Goal: Task Accomplishment & Management: Complete application form

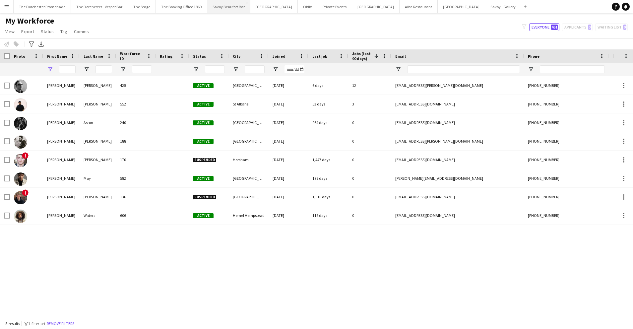
type input "*******"
click at [317, 7] on button "Private Events Close" at bounding box center [334, 6] width 35 height 13
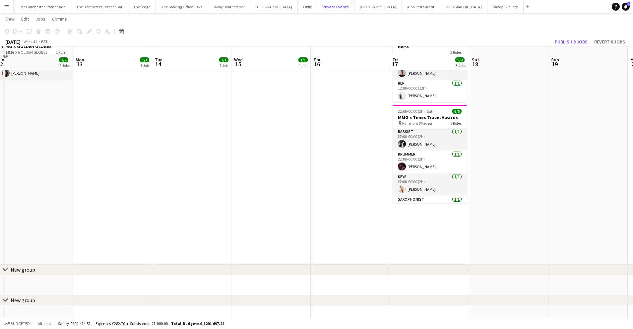
scroll to position [99, 0]
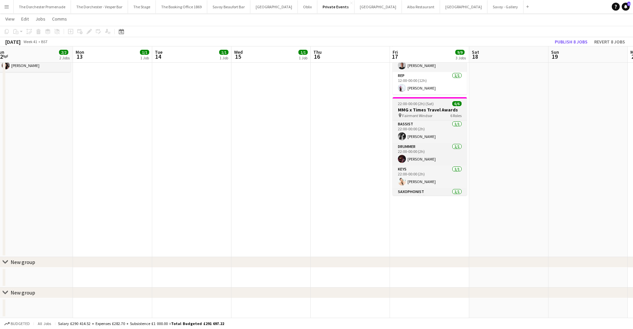
click at [423, 106] on app-job-card "22:00-00:00 (2h) (Sat) 6/6 MMG x Times Travel Awards pin Fairmont Windsor 6 Rol…" at bounding box center [430, 146] width 74 height 98
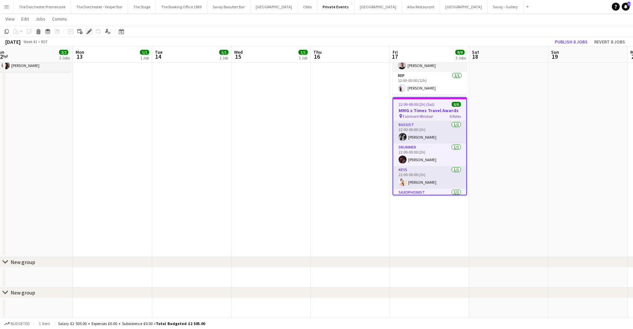
click at [90, 31] on icon at bounding box center [89, 32] width 4 height 4
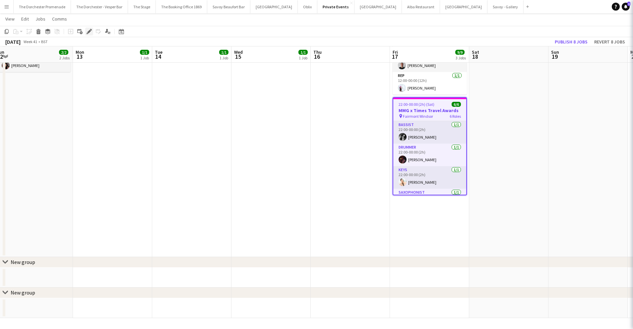
type input "**********"
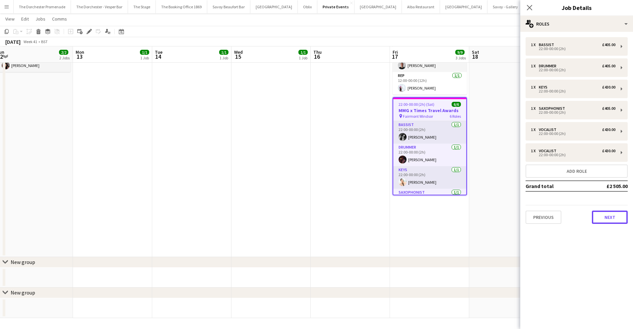
click at [611, 216] on button "Next" at bounding box center [610, 217] width 36 height 13
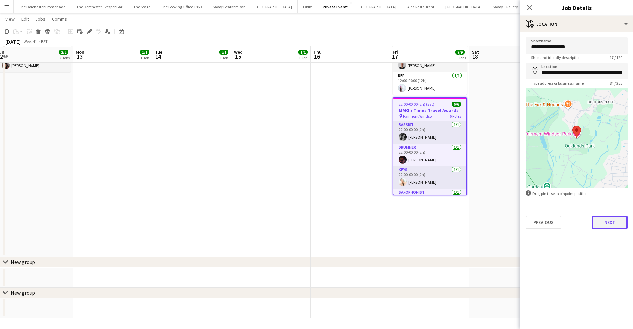
click at [611, 223] on button "Next" at bounding box center [610, 222] width 36 height 13
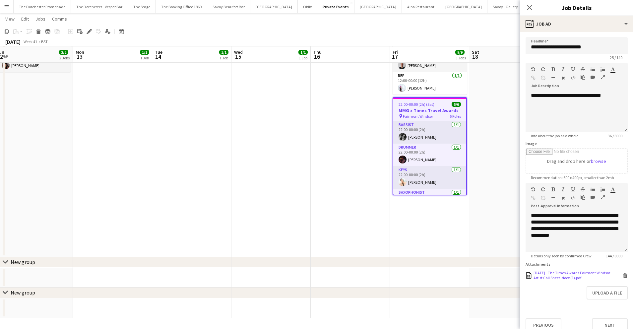
click at [625, 275] on icon "Delete" at bounding box center [625, 275] width 5 height 5
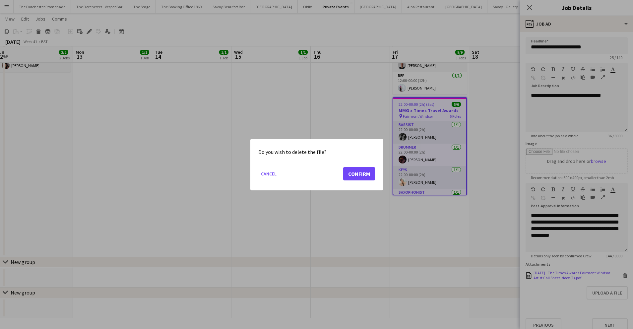
scroll to position [0, 0]
click at [351, 172] on button "Confirm" at bounding box center [359, 173] width 32 height 13
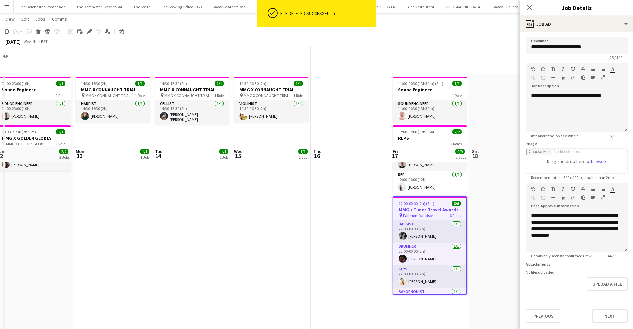
scroll to position [99, 0]
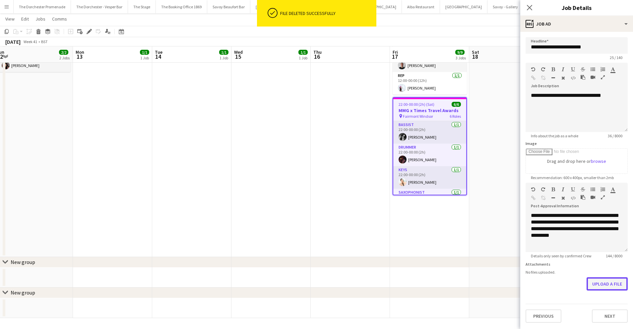
click at [623, 285] on button "Upload a file" at bounding box center [607, 283] width 41 height 13
click at [450, 229] on app-date-cell "11:00-00:30 (13h30m) (Sat) 1/1 Sound Engineer 1 Role Sound Engineer [DATE] 11:0…" at bounding box center [429, 116] width 79 height 282
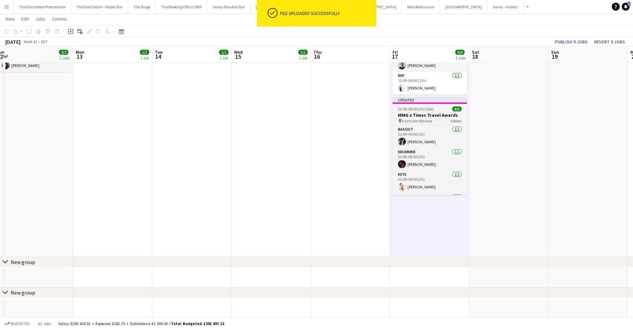
click at [429, 107] on span "22:00-00:00 (2h) (Sat)" at bounding box center [416, 108] width 36 height 5
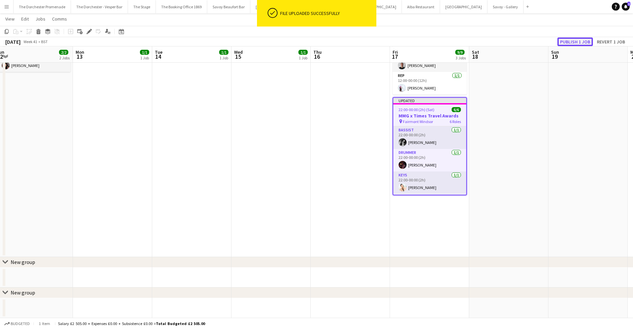
click at [573, 39] on button "Publish 1 job" at bounding box center [575, 41] width 35 height 9
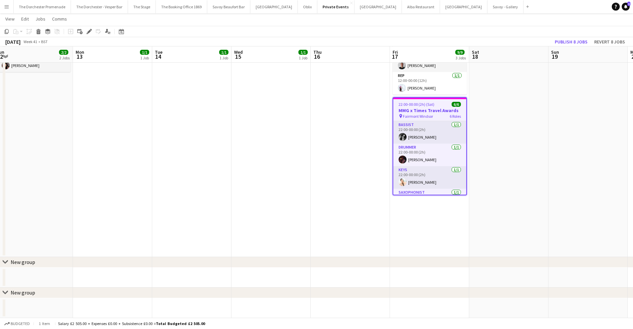
click at [315, 147] on app-date-cell at bounding box center [350, 116] width 79 height 282
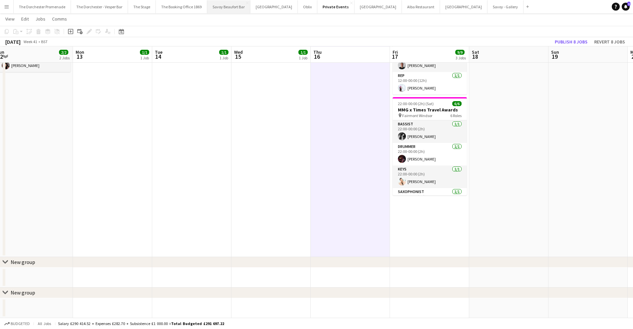
click at [227, 6] on button "Savoy Beaufort Bar Close" at bounding box center [228, 6] width 43 height 13
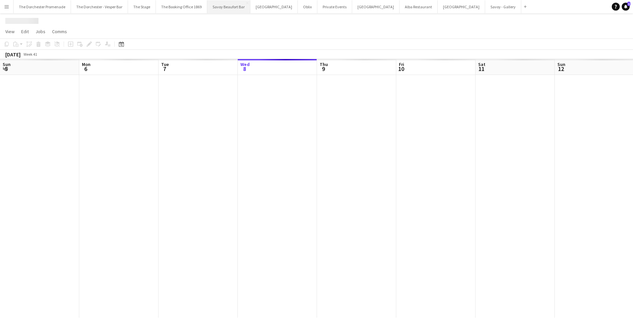
scroll to position [0, 159]
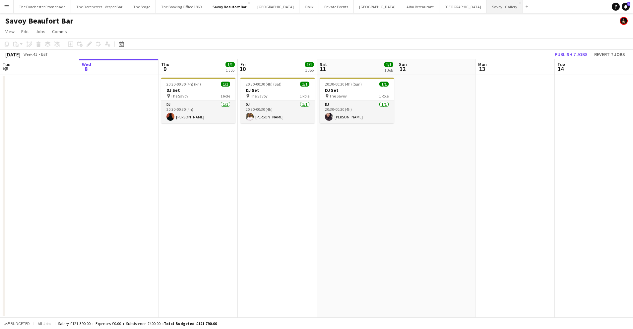
click at [487, 4] on button "Savoy - Gallery Close" at bounding box center [505, 6] width 36 height 13
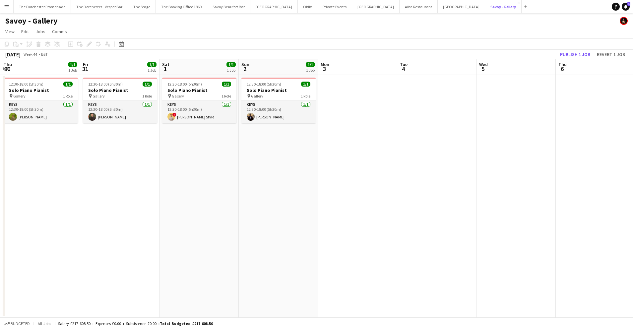
scroll to position [0, 244]
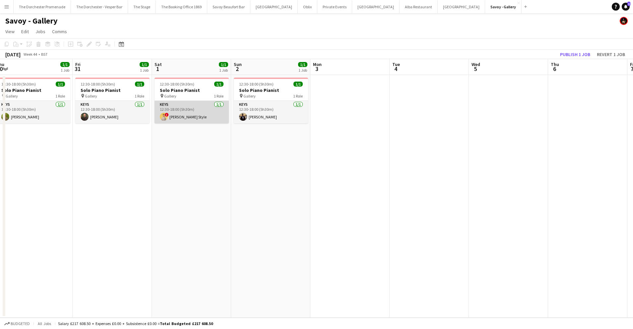
click at [190, 109] on app-card-role "Keys [DATE] 12:30-18:00 (5h30m) ! [PERSON_NAME] Style" at bounding box center [192, 112] width 74 height 23
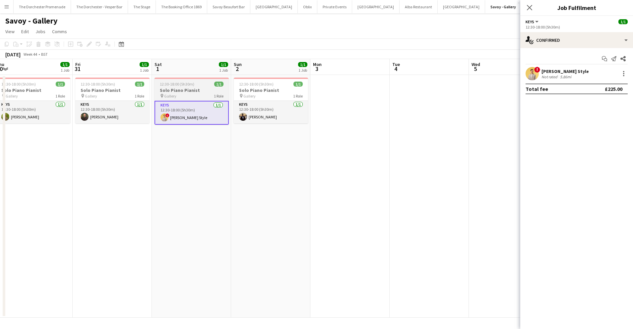
click at [184, 95] on div "pin Gallery 1 Role" at bounding box center [192, 95] width 74 height 5
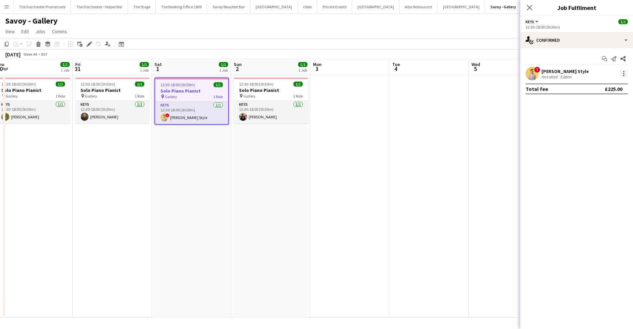
click at [624, 75] on div at bounding box center [623, 75] width 1 height 1
click at [597, 150] on span "Remove" at bounding box center [591, 150] width 20 height 6
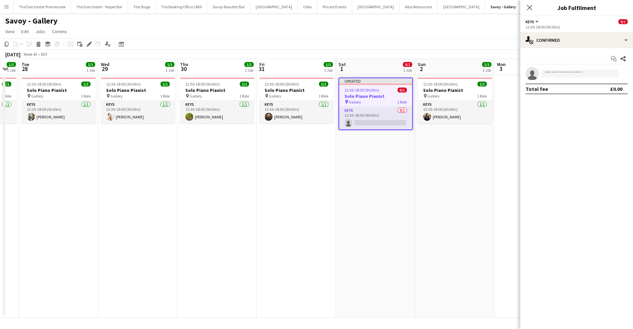
scroll to position [0, 221]
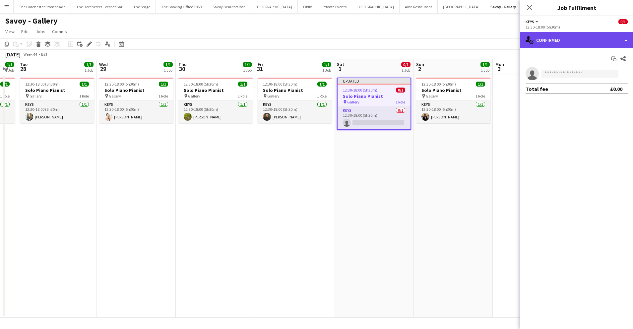
click at [567, 36] on div "single-neutral-actions-check-2 Confirmed" at bounding box center [576, 40] width 113 height 16
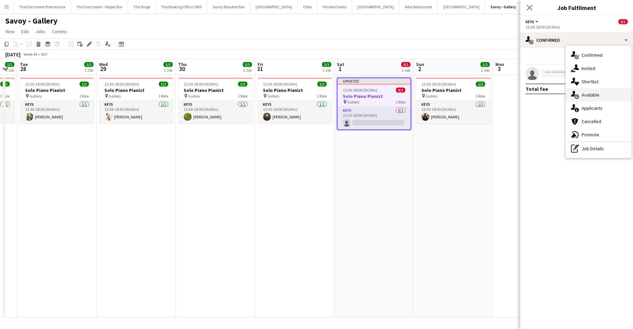
click at [588, 96] on span "Available" at bounding box center [591, 95] width 18 height 6
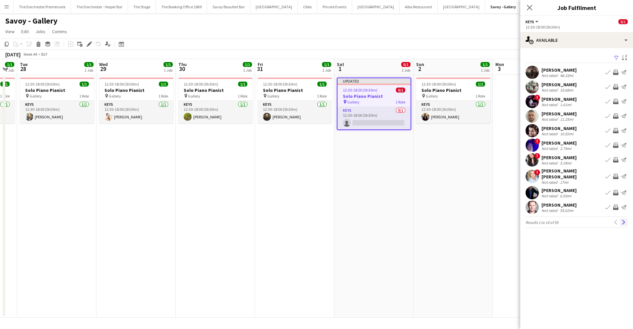
click at [623, 220] on app-icon "Next" at bounding box center [624, 222] width 5 height 5
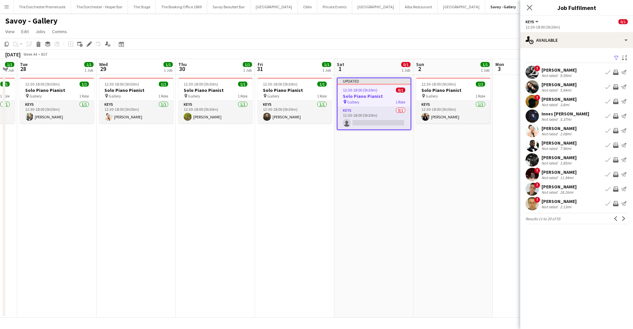
click at [607, 130] on app-icon "Book crew" at bounding box center [607, 130] width 5 height 5
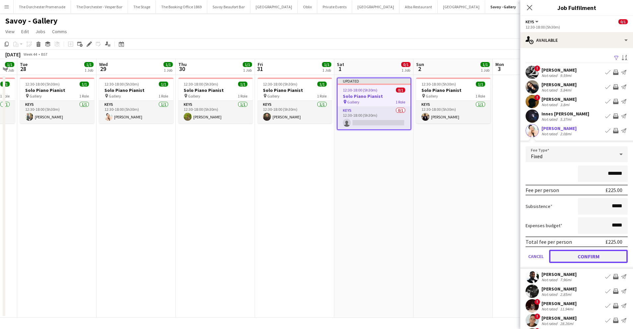
click at [565, 255] on button "Confirm" at bounding box center [588, 256] width 79 height 13
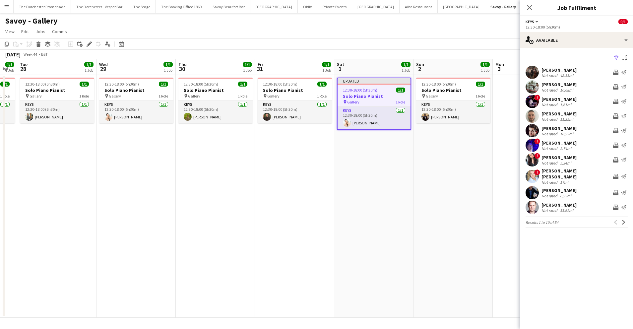
click at [400, 198] on app-date-cell "Updated 12:30-18:00 (5h30m) 1/1 Solo Piano Pianist pin Gallery 1 Role Keys [DAT…" at bounding box center [373, 196] width 79 height 243
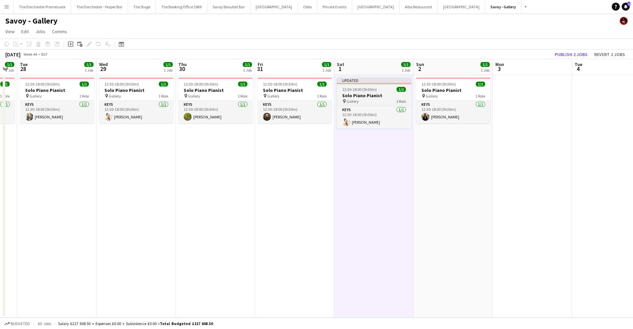
click at [362, 81] on div "Updated" at bounding box center [374, 80] width 74 height 5
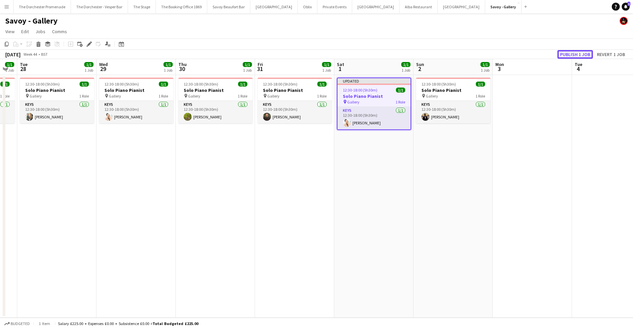
click at [570, 52] on button "Publish 1 job" at bounding box center [575, 54] width 35 height 9
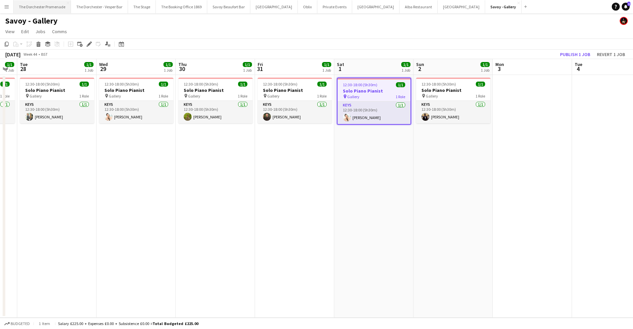
click at [45, 2] on button "The Dorchester Promenade Close" at bounding box center [42, 6] width 57 height 13
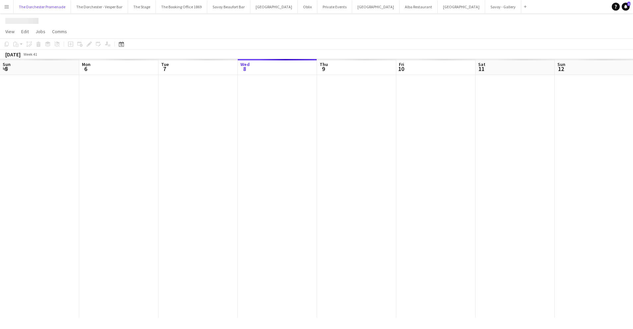
scroll to position [0, 159]
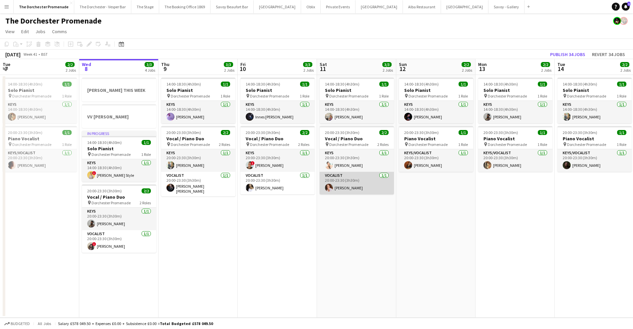
click at [358, 183] on app-card-role "Vocalist [DATE] 20:00-23:30 (3h30m) [PERSON_NAME]" at bounding box center [357, 183] width 74 height 23
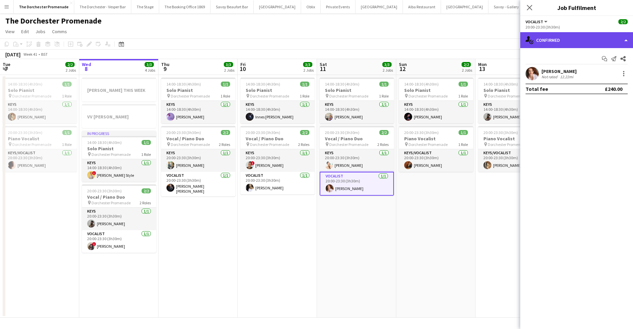
click at [579, 41] on div "single-neutral-actions-check-2 Confirmed" at bounding box center [576, 40] width 113 height 16
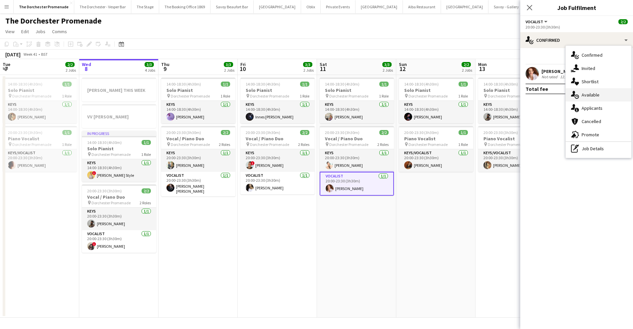
click at [586, 97] on span "Available" at bounding box center [591, 95] width 18 height 6
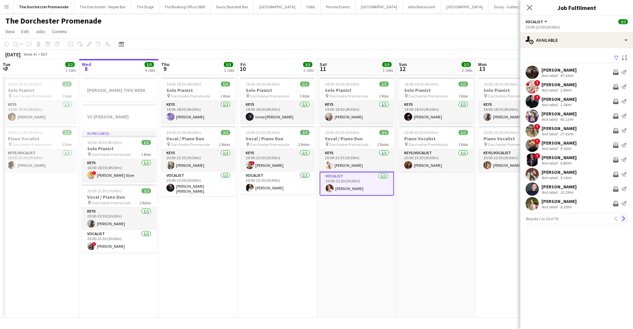
click at [623, 217] on app-icon "Next" at bounding box center [624, 218] width 5 height 5
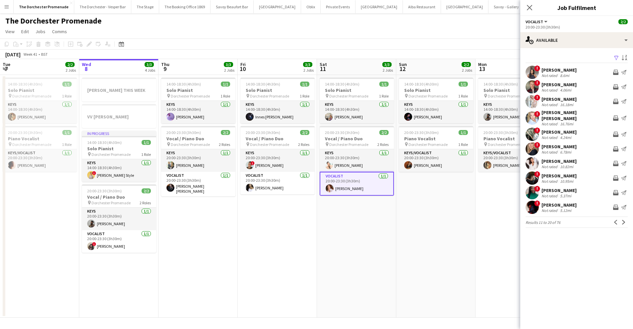
click at [623, 220] on app-icon "Next" at bounding box center [624, 222] width 5 height 5
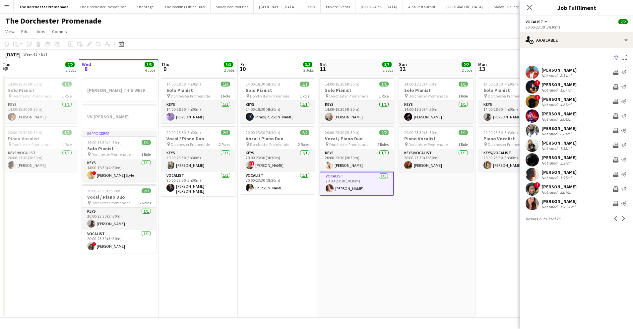
click at [623, 218] on app-icon "Next" at bounding box center [624, 218] width 5 height 5
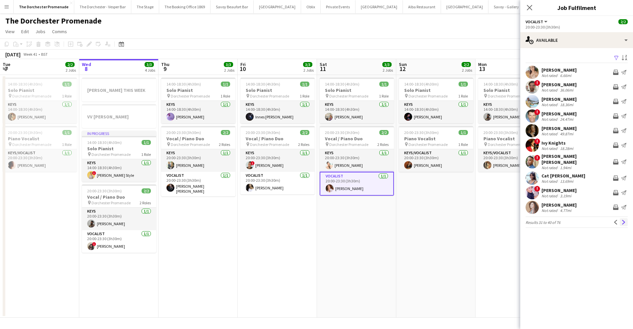
click at [623, 220] on app-icon "Next" at bounding box center [624, 222] width 5 height 5
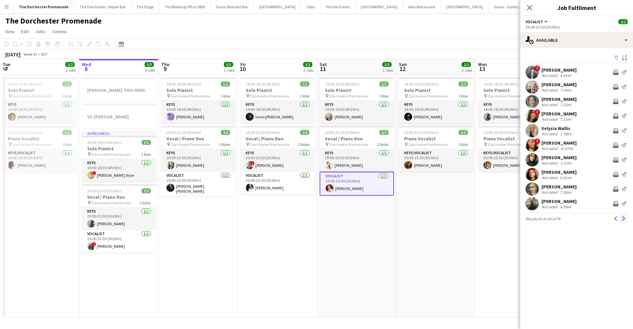
click at [626, 221] on button "Next" at bounding box center [624, 219] width 8 height 8
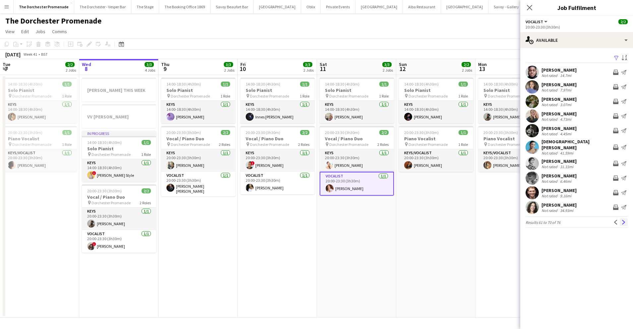
click at [625, 220] on app-icon "Next" at bounding box center [624, 222] width 5 height 5
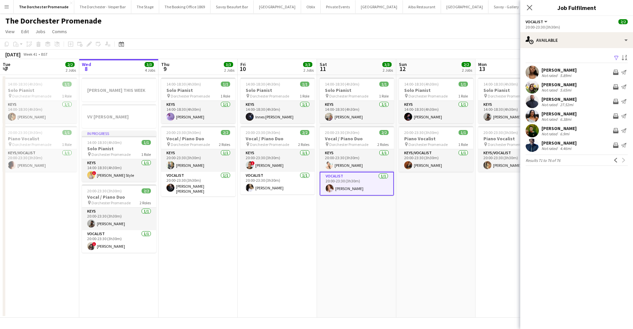
click at [475, 226] on app-date-cell "14:00-18:30 (4h30m) 1/1 Solo Pianist pin Dorchester Promenade 1 Role Keys [DATE…" at bounding box center [435, 196] width 79 height 243
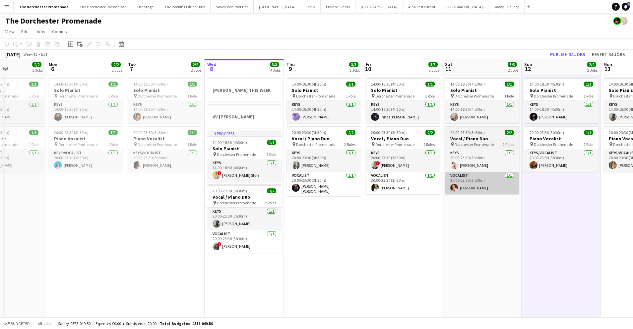
scroll to position [0, 209]
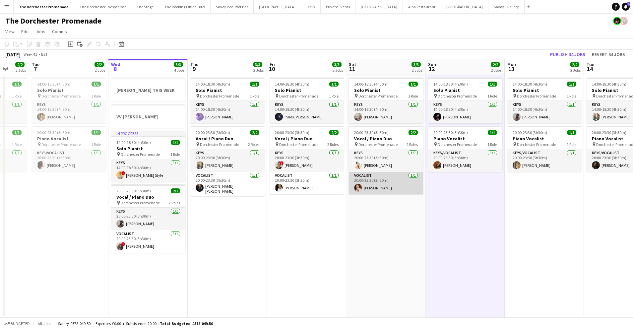
click at [394, 176] on app-card-role "Vocalist [DATE] 20:00-23:30 (3h30m) [PERSON_NAME]" at bounding box center [386, 183] width 74 height 23
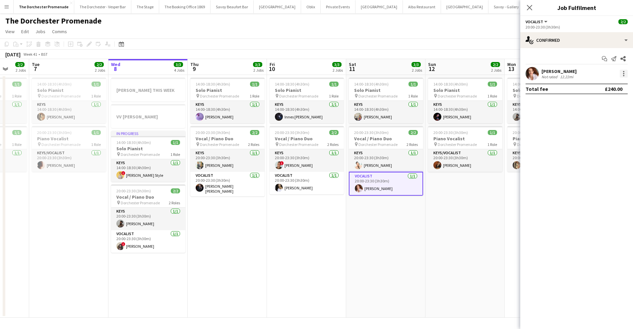
click at [624, 74] on div at bounding box center [623, 73] width 1 height 1
click at [569, 40] on div at bounding box center [316, 164] width 633 height 329
click at [552, 41] on div "single-neutral-actions-check-2 Confirmed" at bounding box center [576, 40] width 113 height 16
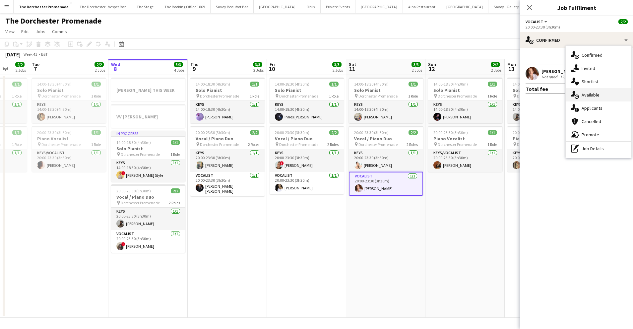
click at [597, 96] on span "Available" at bounding box center [591, 95] width 18 height 6
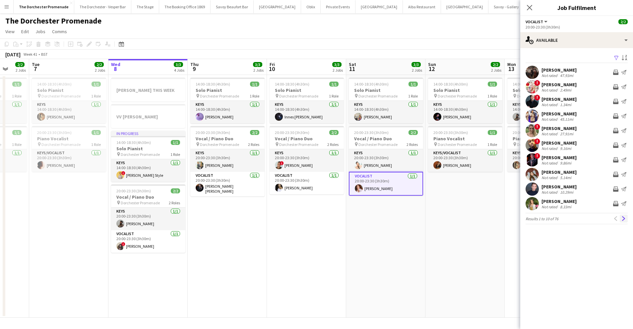
click at [623, 219] on app-icon "Next" at bounding box center [624, 218] width 5 height 5
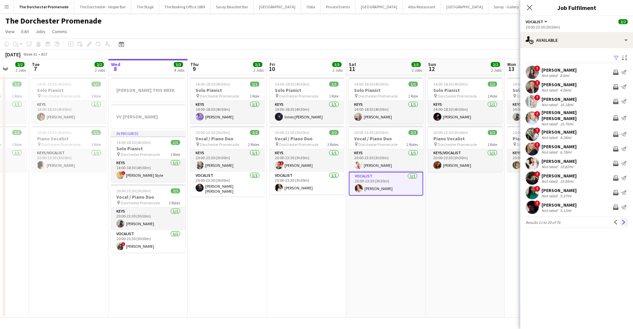
click at [623, 220] on app-icon "Next" at bounding box center [624, 222] width 5 height 5
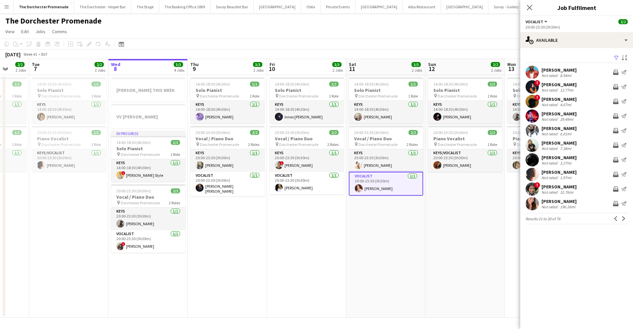
click at [623, 219] on app-icon "Next" at bounding box center [624, 218] width 5 height 5
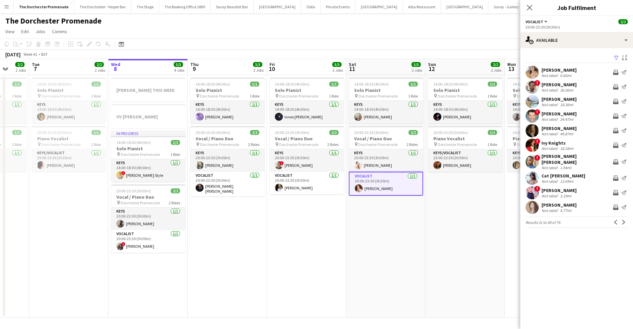
click at [623, 220] on app-icon "Next" at bounding box center [624, 222] width 5 height 5
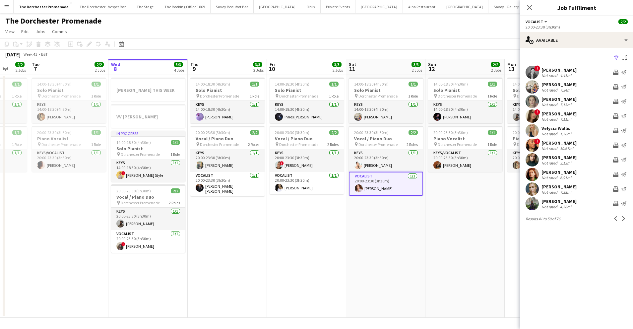
click at [623, 219] on app-icon "Next" at bounding box center [624, 218] width 5 height 5
click at [624, 218] on app-icon "Next" at bounding box center [624, 218] width 5 height 5
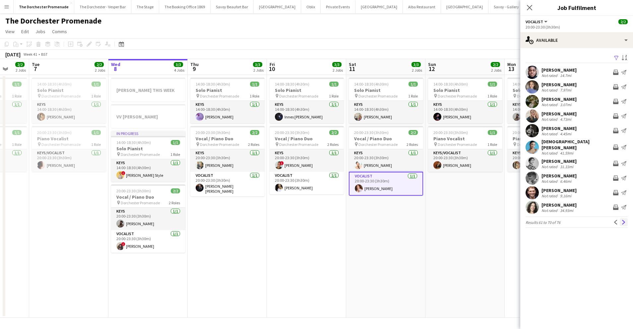
click at [623, 220] on app-icon "Next" at bounding box center [624, 222] width 5 height 5
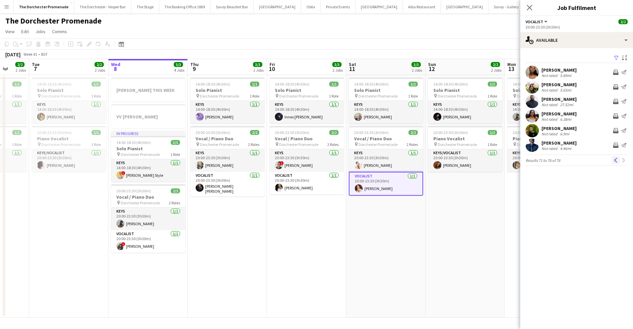
click at [617, 158] on app-icon "Previous" at bounding box center [616, 160] width 5 height 5
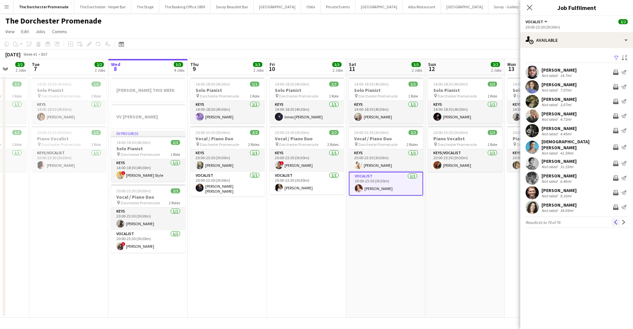
click at [616, 220] on app-icon "Previous" at bounding box center [616, 222] width 5 height 5
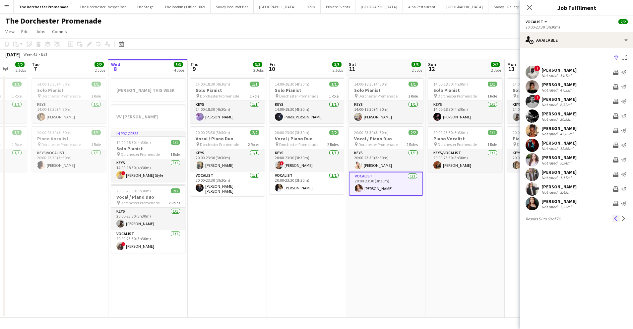
click at [616, 217] on app-icon "Previous" at bounding box center [616, 218] width 5 height 5
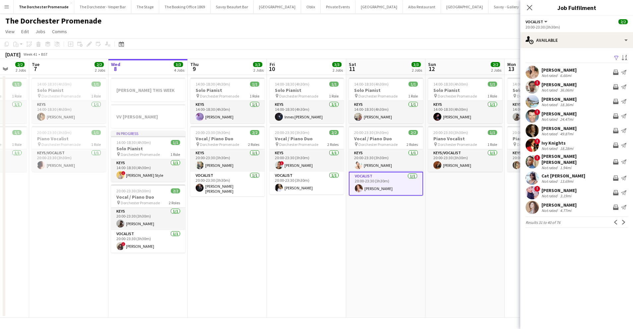
click at [616, 220] on app-icon "Previous" at bounding box center [616, 222] width 5 height 5
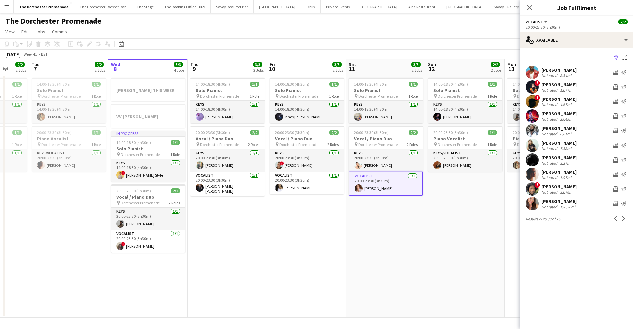
click at [616, 217] on app-icon "Previous" at bounding box center [616, 218] width 5 height 5
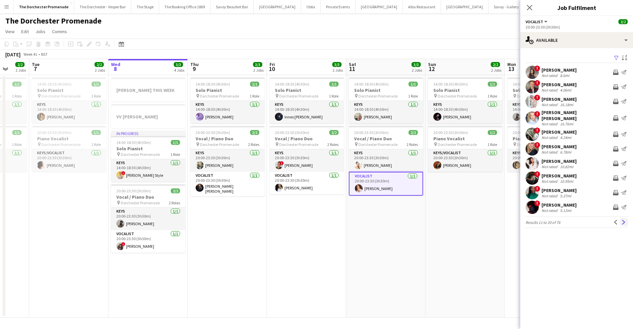
click at [624, 220] on app-icon "Next" at bounding box center [624, 222] width 5 height 5
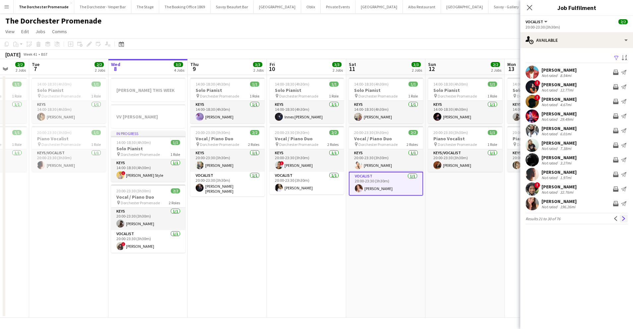
click at [626, 220] on button "Next" at bounding box center [624, 219] width 8 height 8
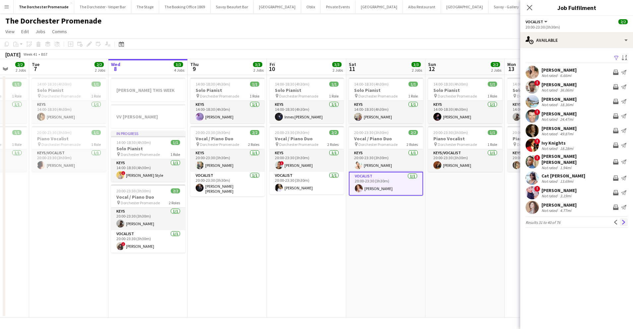
click at [625, 220] on app-icon "Next" at bounding box center [624, 222] width 5 height 5
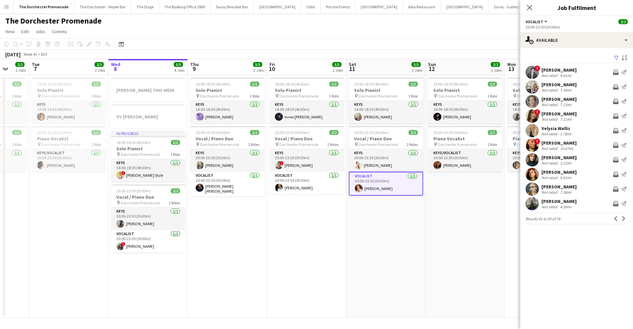
click at [625, 220] on app-icon "Next" at bounding box center [624, 218] width 5 height 5
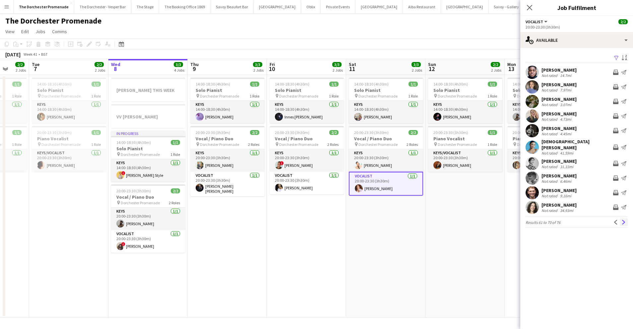
click at [625, 220] on app-icon "Next" at bounding box center [624, 222] width 5 height 5
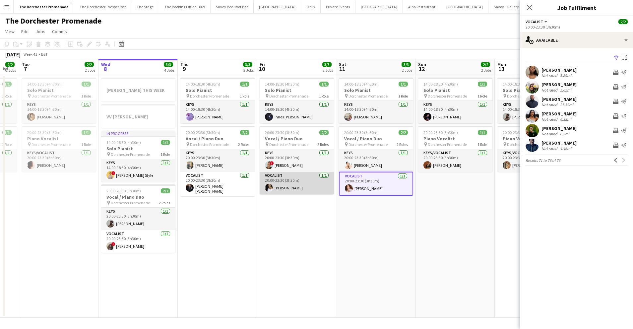
scroll to position [0, 219]
click at [616, 159] on app-icon "Previous" at bounding box center [616, 160] width 5 height 5
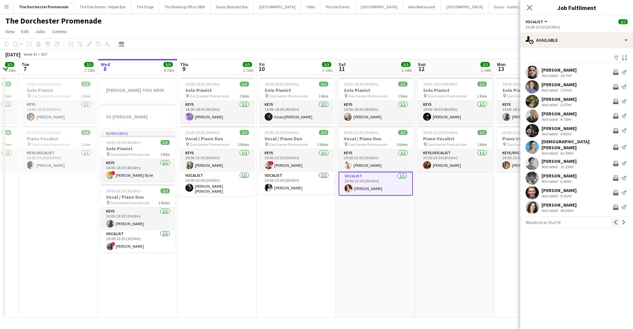
click at [615, 220] on app-icon "Previous" at bounding box center [616, 222] width 5 height 5
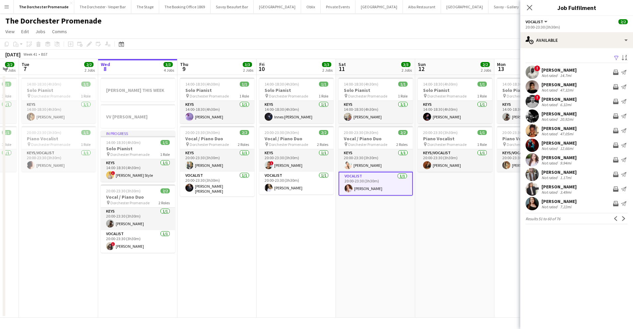
click at [615, 218] on app-icon "Previous" at bounding box center [616, 218] width 5 height 5
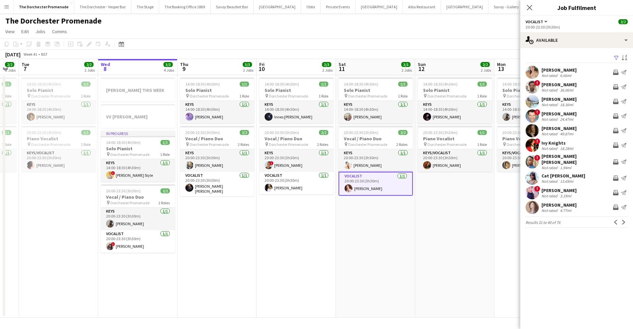
click at [615, 220] on app-icon "Previous" at bounding box center [616, 222] width 5 height 5
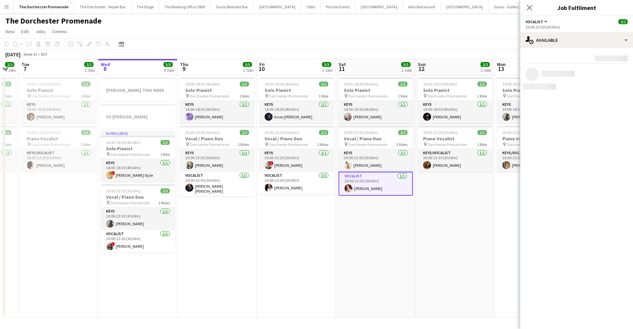
click at [400, 224] on app-date-cell "14:00-18:30 (4h30m) 1/1 Solo Pianist pin Dorchester Promenade 1 Role Keys [DATE…" at bounding box center [375, 196] width 79 height 243
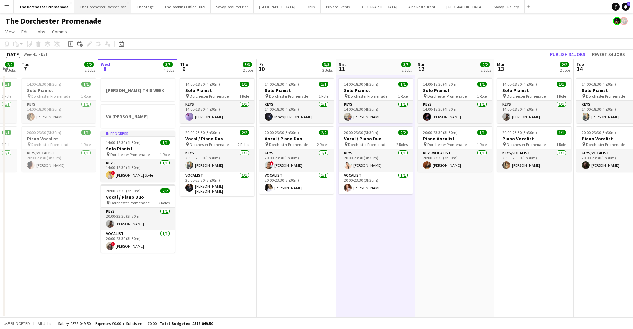
click at [100, 3] on button "The Dorchester - Vesper Bar Close" at bounding box center [102, 6] width 57 height 13
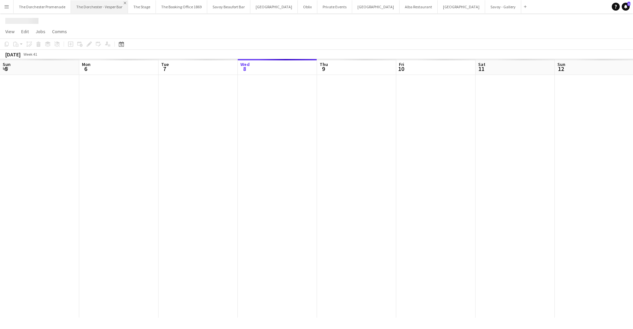
scroll to position [0, 159]
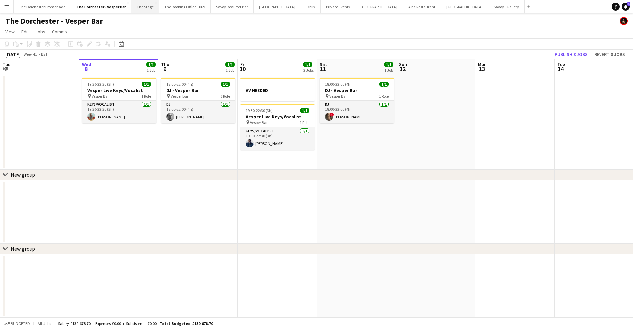
click at [142, 6] on button "The Stage Close" at bounding box center [145, 6] width 28 height 13
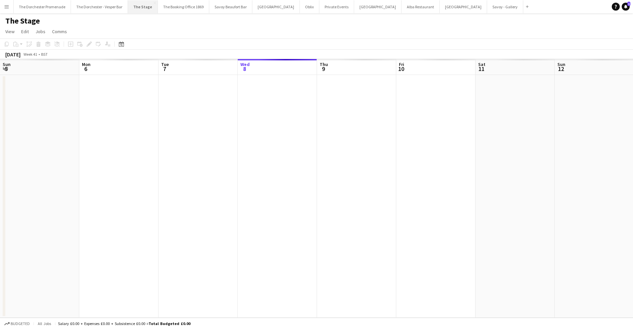
scroll to position [0, 159]
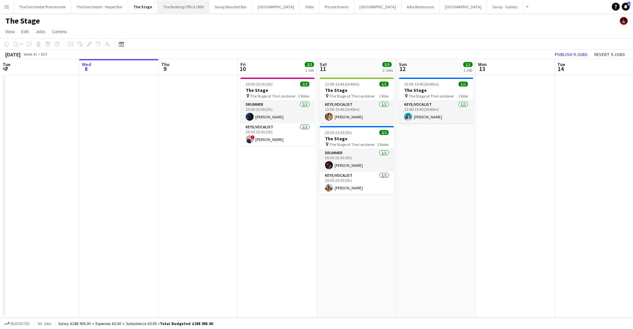
click at [173, 3] on button "The Booking Office 1869 Close" at bounding box center [183, 6] width 51 height 13
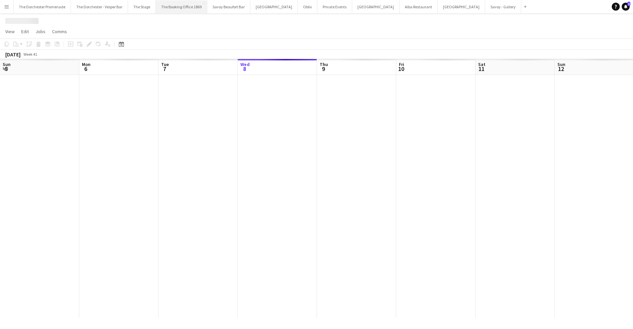
scroll to position [0, 159]
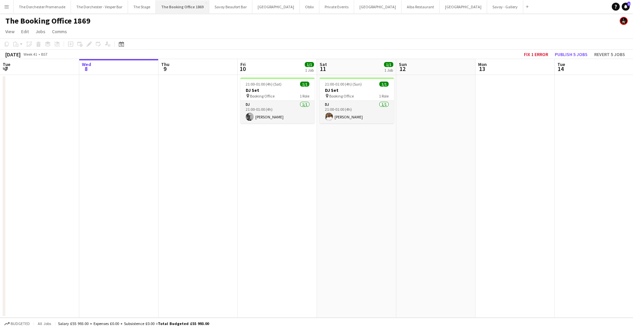
click at [188, 7] on button "The Booking Office 1869 Close" at bounding box center [182, 6] width 53 height 13
click at [224, 6] on button "Savoy Beaufort Bar Close" at bounding box center [230, 6] width 43 height 13
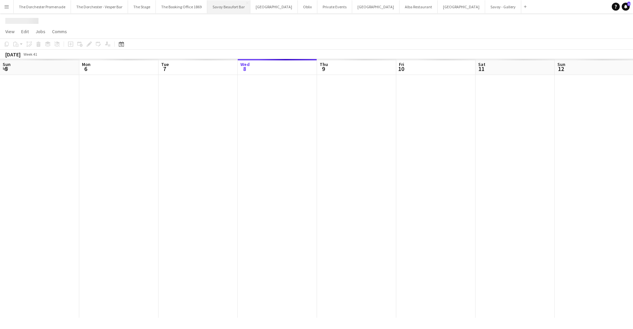
scroll to position [0, 159]
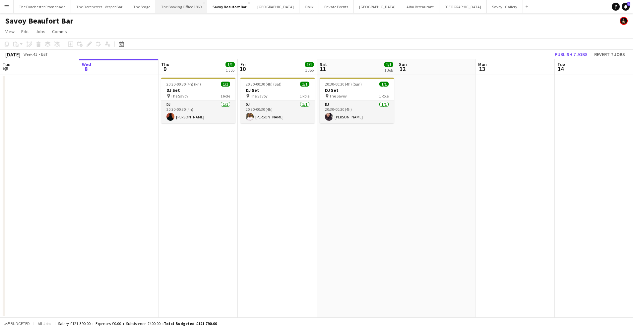
click at [178, 8] on button "The Booking Office 1869 Close" at bounding box center [181, 6] width 51 height 13
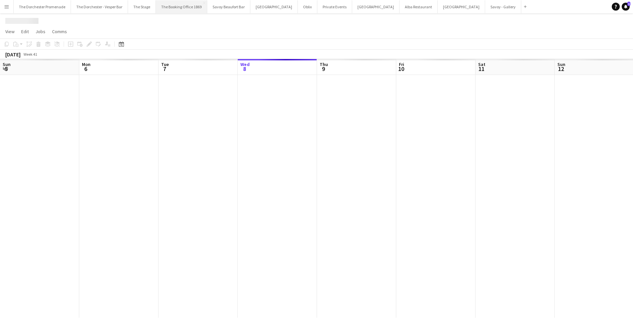
scroll to position [0, 159]
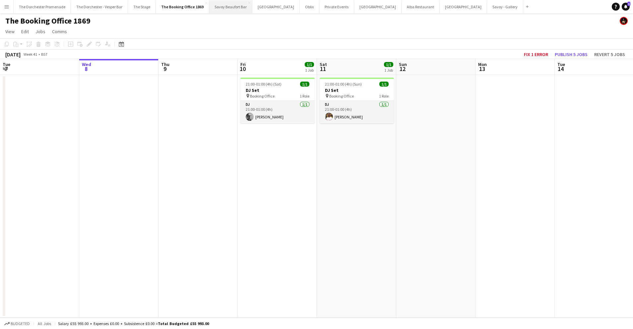
click at [215, 7] on button "Savoy Beaufort Bar Close" at bounding box center [230, 6] width 43 height 13
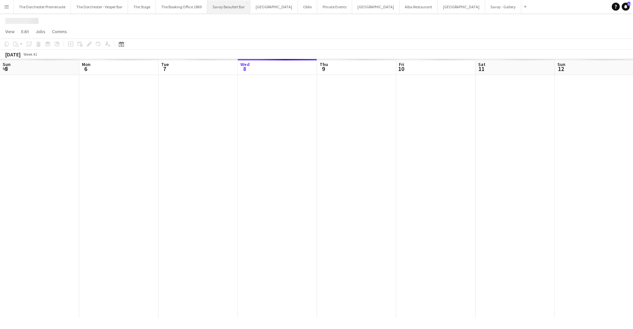
scroll to position [0, 159]
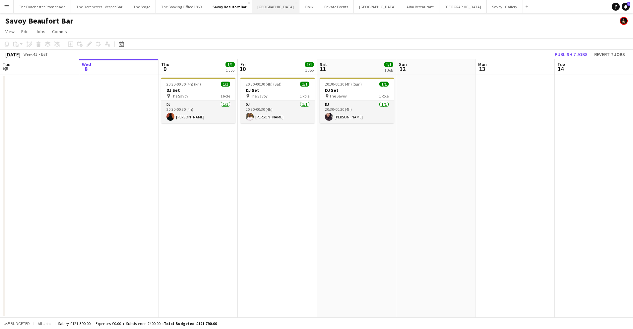
click at [262, 10] on button "[GEOGRAPHIC_DATA]" at bounding box center [275, 6] width 47 height 13
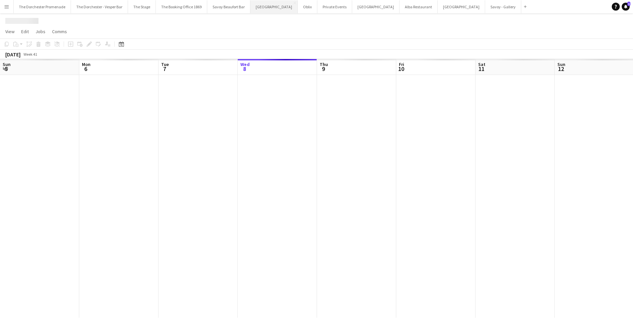
scroll to position [0, 159]
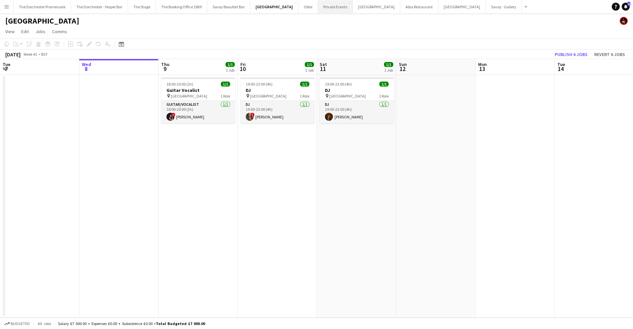
click at [318, 8] on button "Private Events Close" at bounding box center [335, 6] width 35 height 13
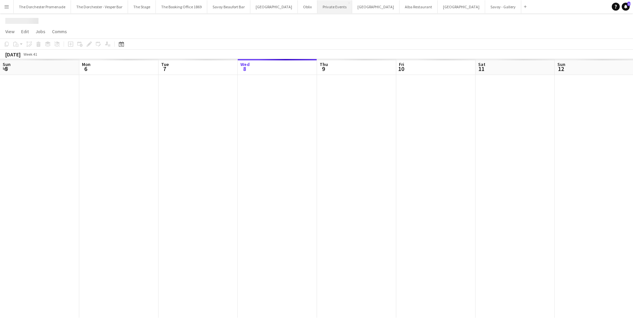
scroll to position [0, 159]
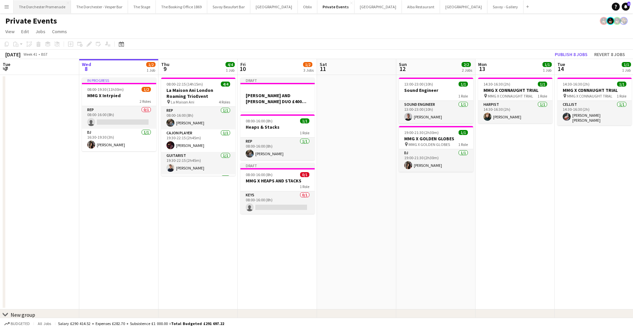
click at [39, 5] on button "The Dorchester Promenade Close" at bounding box center [42, 6] width 57 height 13
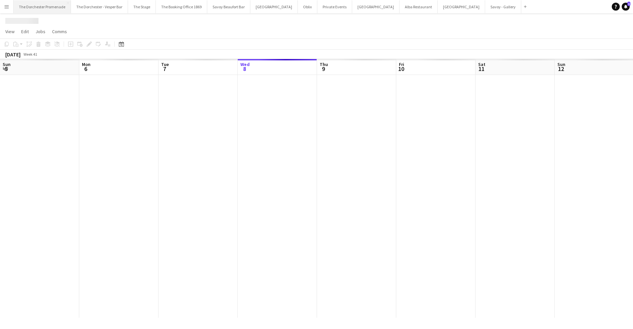
scroll to position [0, 159]
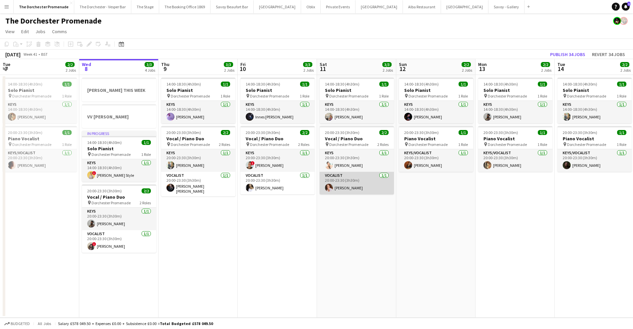
click at [360, 186] on app-card-role "Vocalist [DATE] 20:00-23:30 (3h30m) [PERSON_NAME]" at bounding box center [357, 183] width 74 height 23
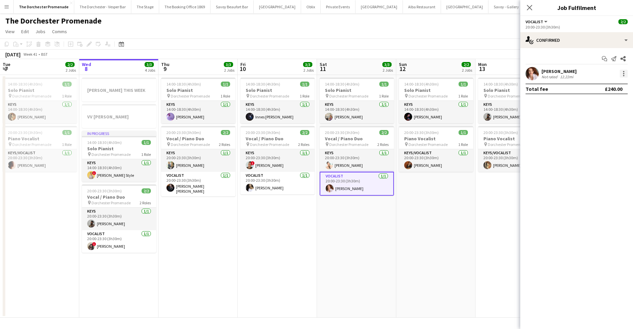
click at [623, 73] on div at bounding box center [623, 73] width 1 height 1
click at [577, 41] on div at bounding box center [316, 164] width 633 height 329
click at [578, 40] on div "single-neutral-actions-check-2 Confirmed" at bounding box center [576, 40] width 113 height 16
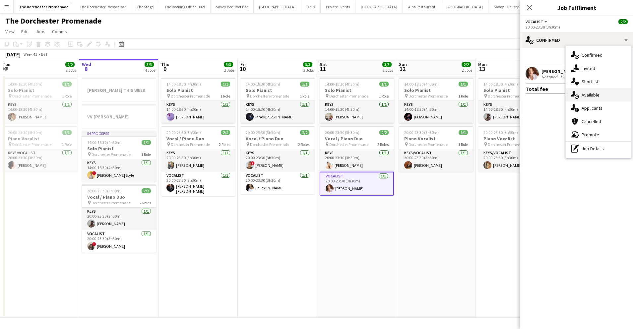
click at [598, 97] on span "Available" at bounding box center [591, 95] width 18 height 6
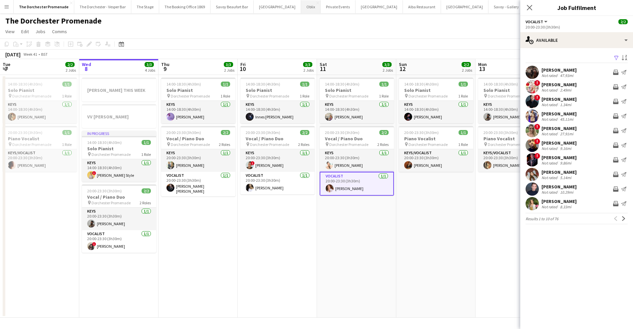
click at [301, 3] on button "Oblix Close" at bounding box center [311, 6] width 20 height 13
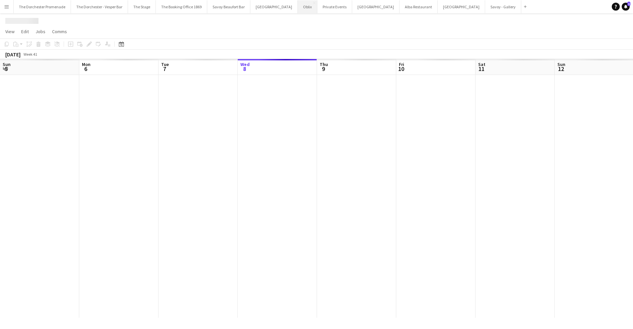
scroll to position [0, 159]
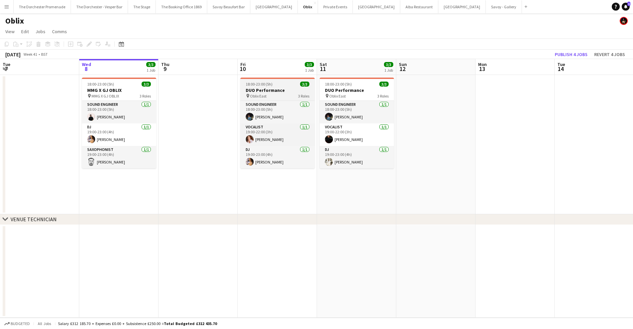
click at [274, 92] on h3 "DUO Performance" at bounding box center [277, 90] width 74 height 6
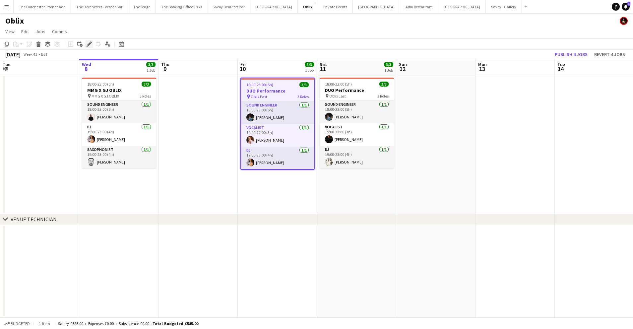
click at [87, 43] on icon "Edit" at bounding box center [89, 43] width 5 height 5
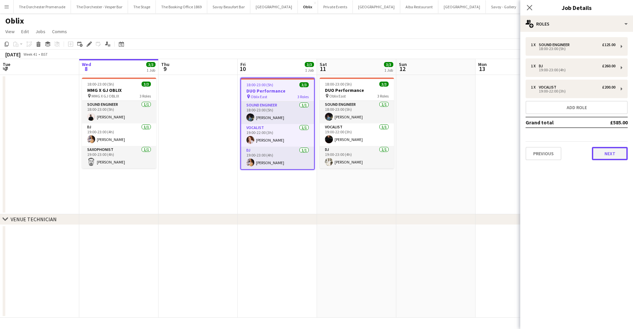
click at [618, 154] on button "Next" at bounding box center [610, 153] width 36 height 13
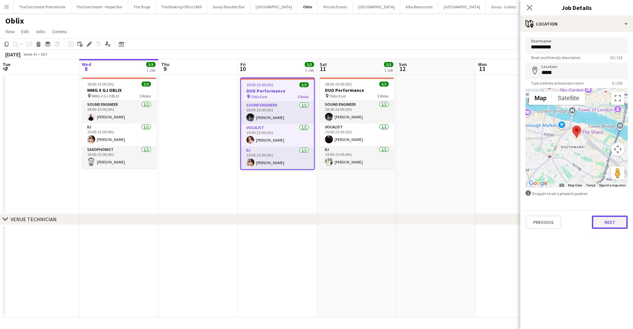
click at [616, 223] on button "Next" at bounding box center [610, 222] width 36 height 13
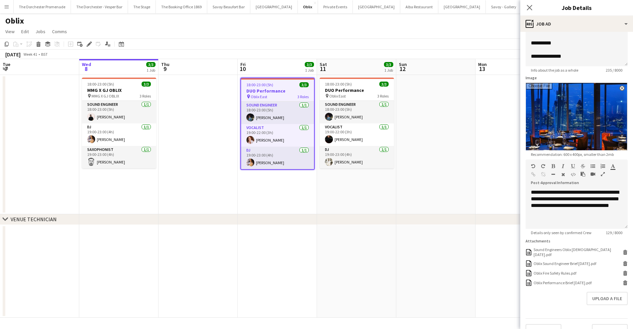
scroll to position [68, 0]
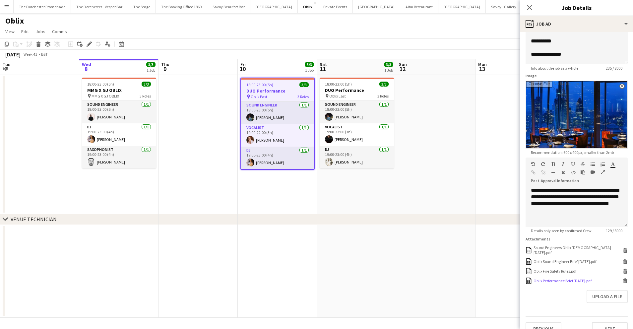
click at [573, 278] on div "Oblix Performance Brief [DATE].pdf" at bounding box center [563, 280] width 58 height 5
click at [271, 142] on app-card-role "Vocalist [DATE] 19:00-22:00 (3h) [PERSON_NAME]" at bounding box center [277, 135] width 73 height 23
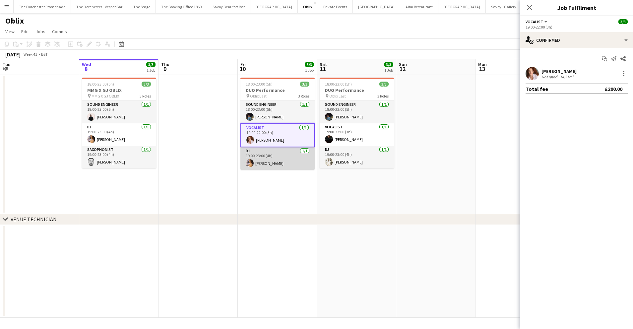
click at [264, 161] on app-card-role "DJ [DATE] 19:00-23:00 (4h) [PERSON_NAME]" at bounding box center [277, 158] width 74 height 23
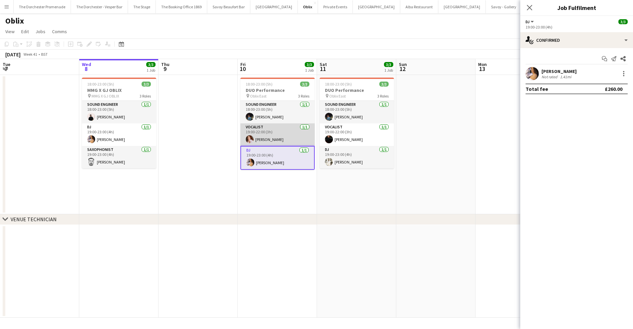
drag, startPoint x: 272, startPoint y: 140, endPoint x: 308, endPoint y: 137, distance: 36.7
click at [273, 140] on app-card-role "Vocalist [DATE] 19:00-22:00 (3h) [PERSON_NAME]" at bounding box center [277, 134] width 74 height 23
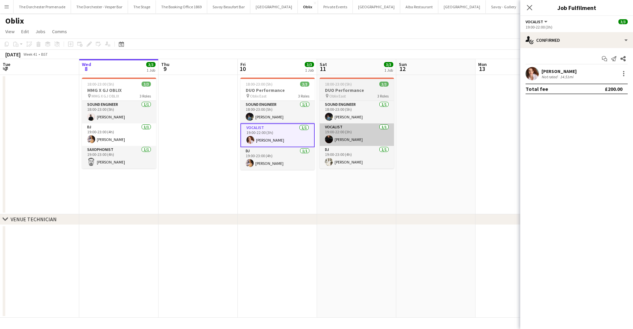
scroll to position [0, 158]
click at [335, 135] on app-card-role "Vocalist [DATE] 19:00-22:00 (3h) [PERSON_NAME]" at bounding box center [358, 134] width 74 height 23
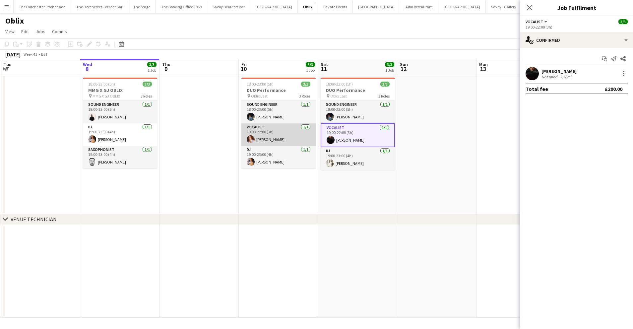
click at [292, 136] on app-card-role "Vocalist [DATE] 19:00-22:00 (3h) [PERSON_NAME]" at bounding box center [278, 134] width 74 height 23
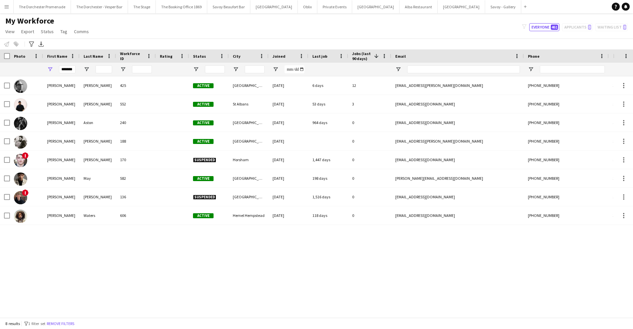
click at [8, 7] on app-icon "Menu" at bounding box center [6, 6] width 5 height 5
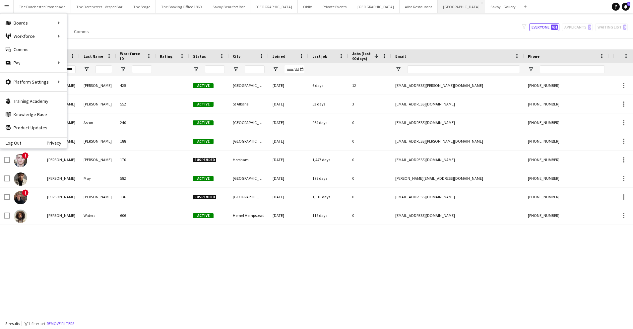
click at [438, 10] on button "Wembley Stadium Close" at bounding box center [461, 6] width 47 height 13
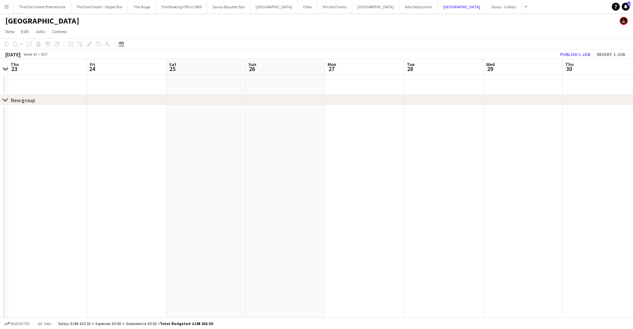
scroll to position [0, 231]
click at [511, 81] on app-date-cell at bounding box center [522, 85] width 79 height 20
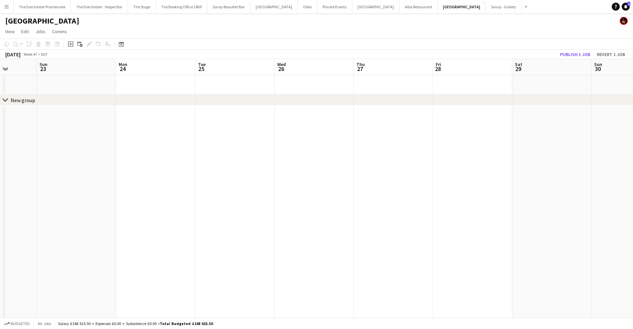
scroll to position [0, 213]
click at [465, 82] on app-date-cell at bounding box center [460, 85] width 79 height 20
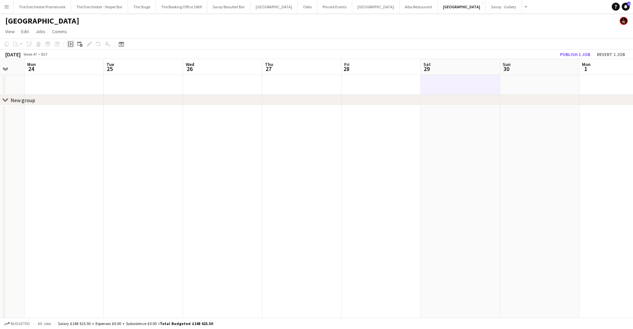
click at [69, 43] on icon "Add job" at bounding box center [70, 43] width 5 height 5
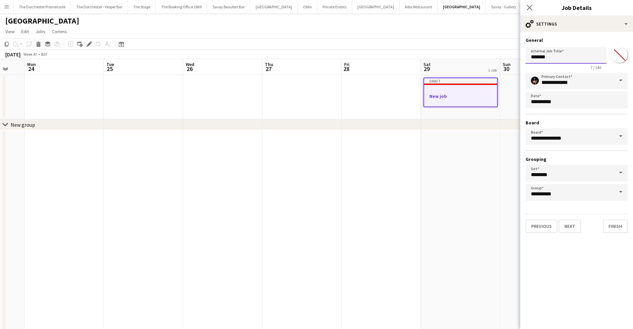
click at [537, 59] on input "*******" at bounding box center [566, 55] width 81 height 17
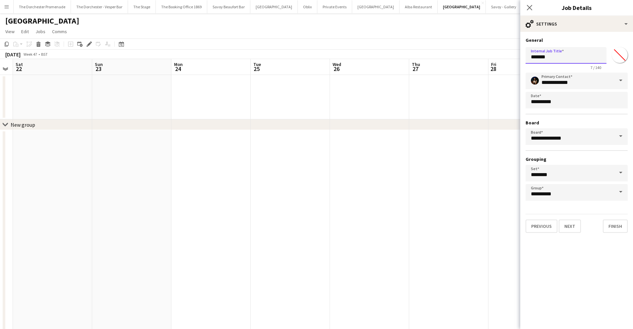
scroll to position [0, 225]
type input "*"
type input "**********"
click at [568, 230] on button "Next" at bounding box center [570, 226] width 22 height 13
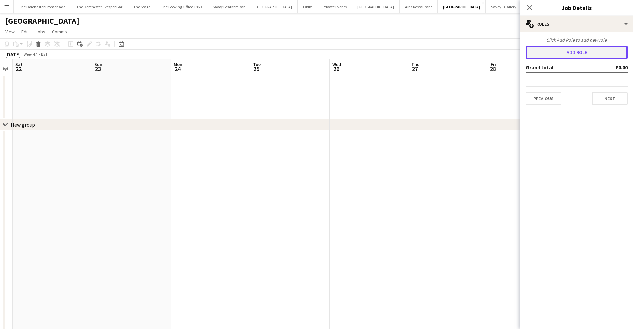
click at [568, 55] on button "Add role" at bounding box center [577, 52] width 102 height 13
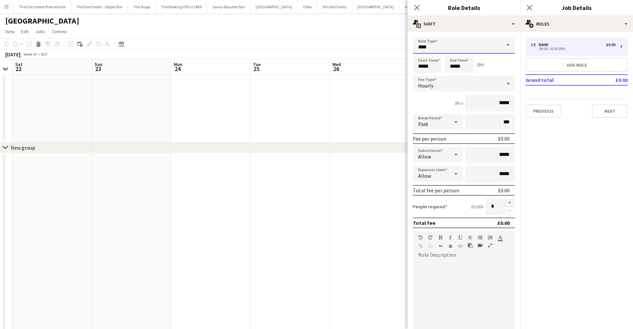
click at [446, 51] on input "****" at bounding box center [464, 45] width 102 height 17
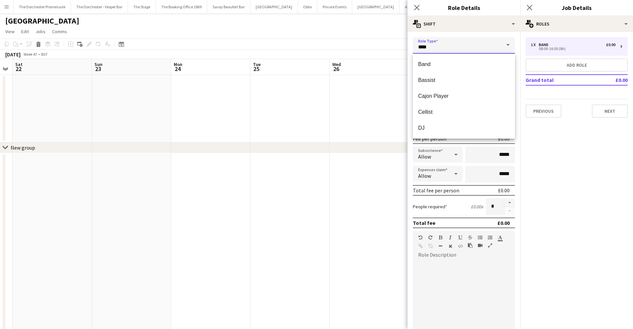
click at [446, 50] on input "****" at bounding box center [464, 45] width 102 height 17
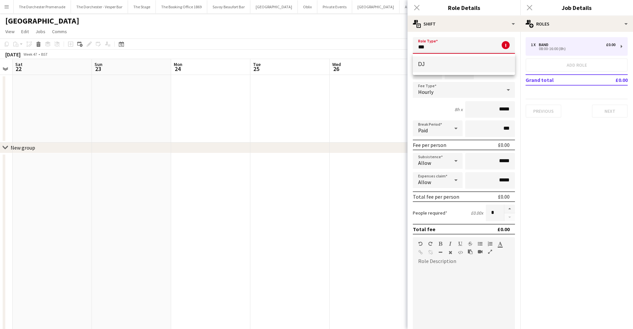
click at [448, 61] on span "DJ" at bounding box center [464, 64] width 92 height 6
type input "**"
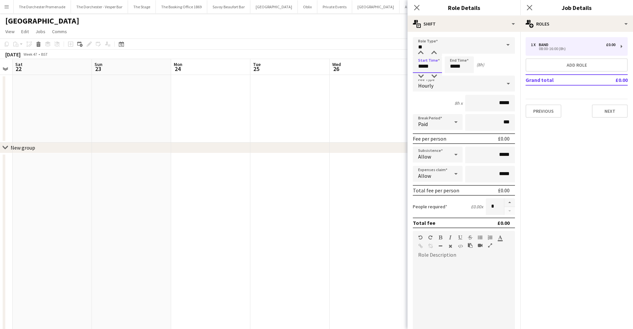
click at [420, 67] on input "*****" at bounding box center [427, 64] width 29 height 17
click at [421, 67] on input "*****" at bounding box center [427, 64] width 29 height 17
type input "*****"
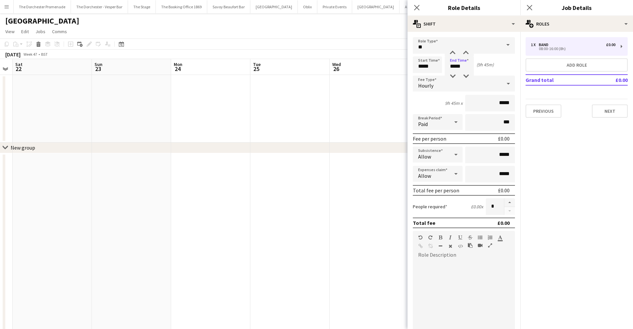
click at [501, 83] on div "Hourly" at bounding box center [457, 84] width 89 height 16
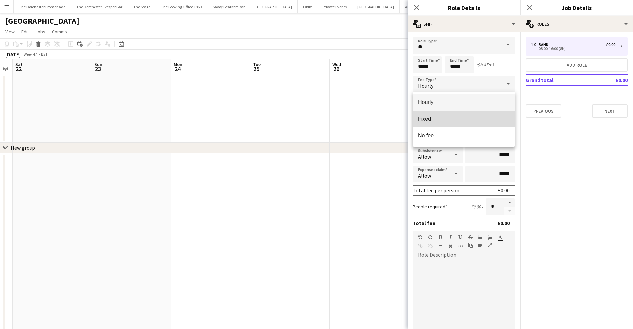
click at [452, 124] on mat-option "Fixed" at bounding box center [464, 119] width 102 height 17
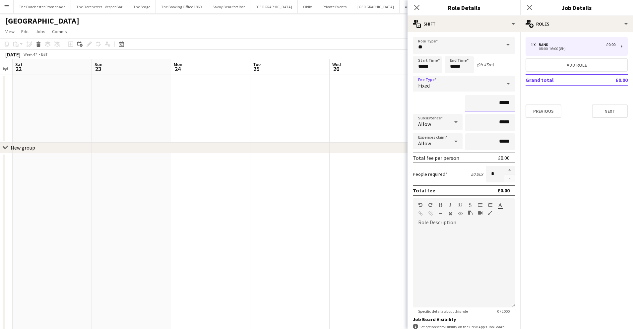
click at [507, 106] on input "*****" at bounding box center [490, 103] width 50 height 17
type input "*******"
click at [613, 106] on button "Next" at bounding box center [610, 110] width 36 height 13
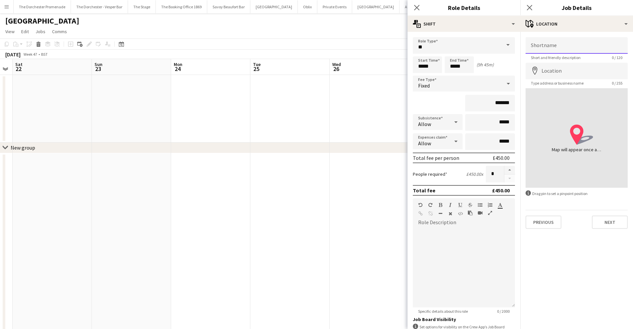
click at [567, 47] on input "Shortname" at bounding box center [577, 45] width 102 height 17
type input "*"
type input "**********"
click at [575, 72] on input "Location" at bounding box center [577, 71] width 102 height 17
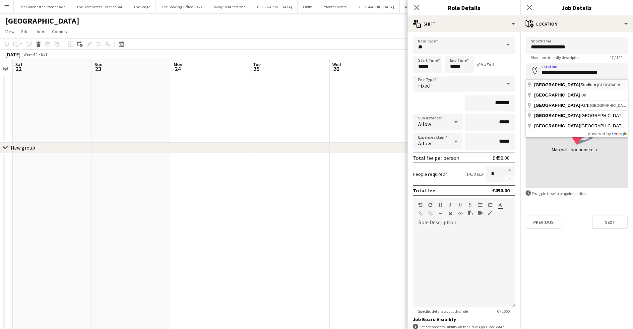
type input "**********"
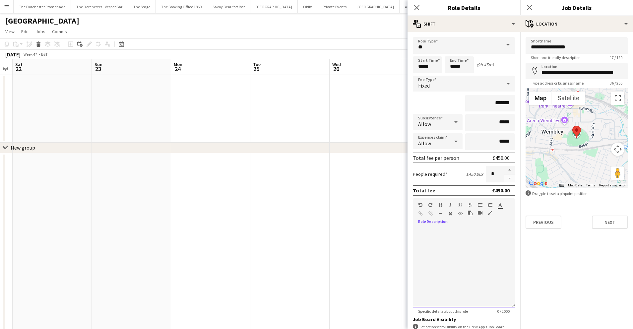
click at [425, 231] on div at bounding box center [464, 268] width 102 height 80
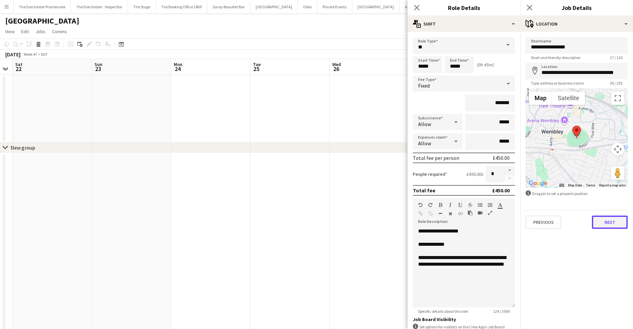
click at [603, 221] on button "Next" at bounding box center [610, 222] width 36 height 13
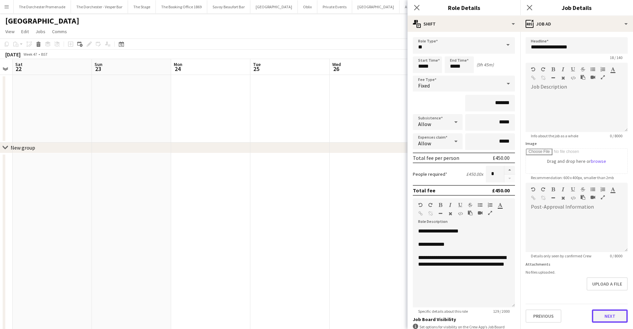
click at [610, 315] on button "Next" at bounding box center [610, 315] width 36 height 13
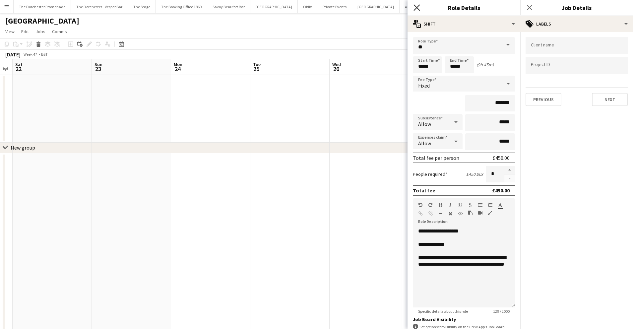
click at [417, 7] on icon at bounding box center [417, 7] width 6 height 6
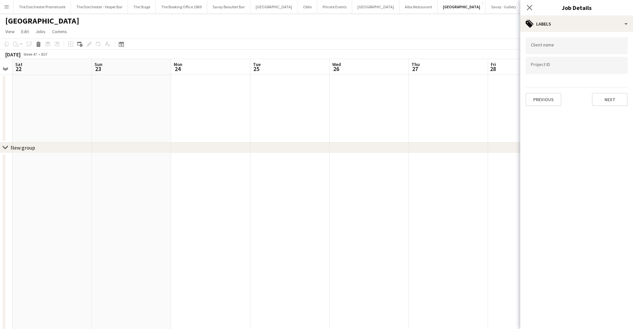
click at [400, 113] on app-date-cell at bounding box center [369, 109] width 79 height 68
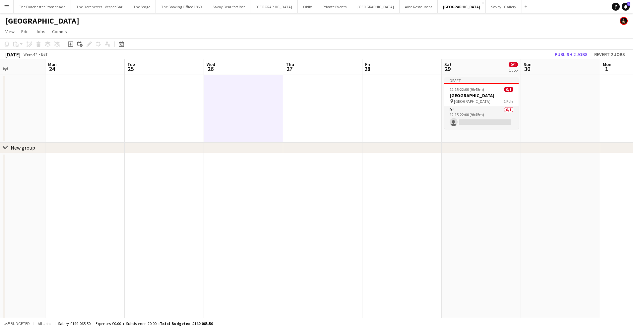
scroll to position [0, 223]
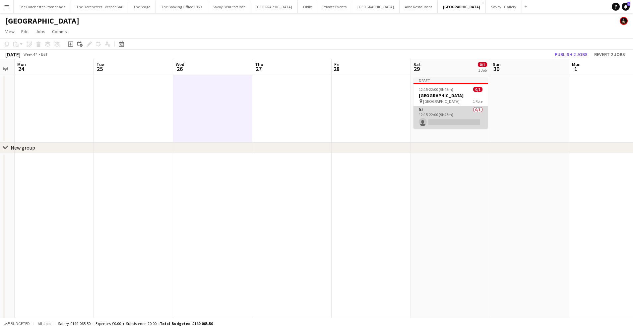
click at [437, 111] on app-card-role "DJ 0/1 12:15-22:00 (9h45m) single-neutral-actions" at bounding box center [451, 117] width 74 height 23
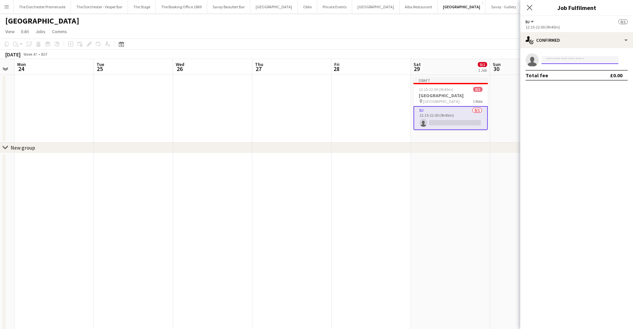
click at [582, 57] on input at bounding box center [580, 60] width 77 height 8
type input "*****"
click at [583, 70] on span "Maria Hanlon Active" at bounding box center [580, 70] width 66 height 6
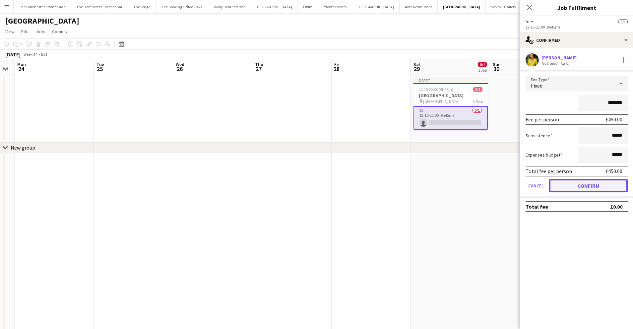
click at [557, 181] on button "Confirm" at bounding box center [588, 185] width 79 height 13
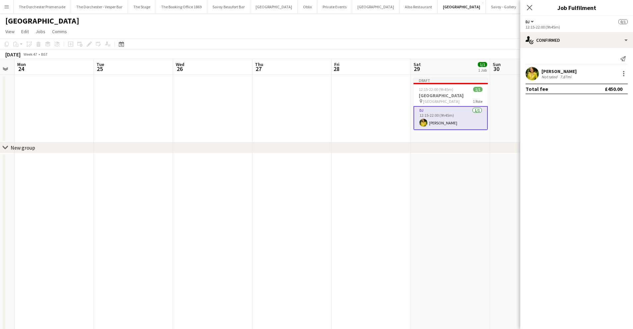
click at [494, 140] on app-date-cell at bounding box center [529, 109] width 79 height 68
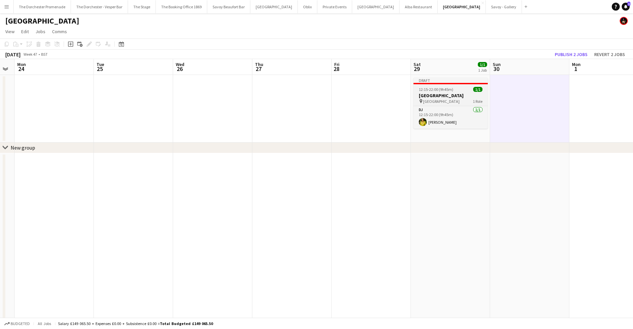
click at [450, 91] on span "12:15-22:00 (9h45m)" at bounding box center [436, 89] width 34 height 5
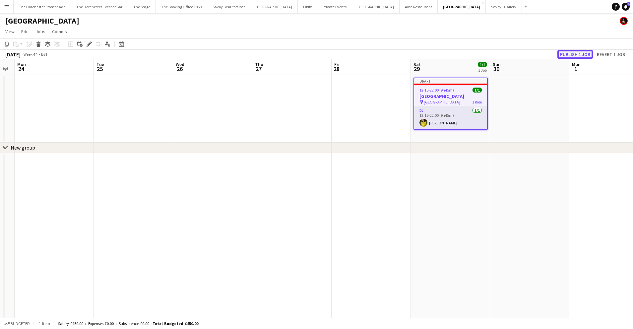
click at [574, 54] on button "Publish 1 job" at bounding box center [575, 54] width 35 height 9
